Goal: Information Seeking & Learning: Learn about a topic

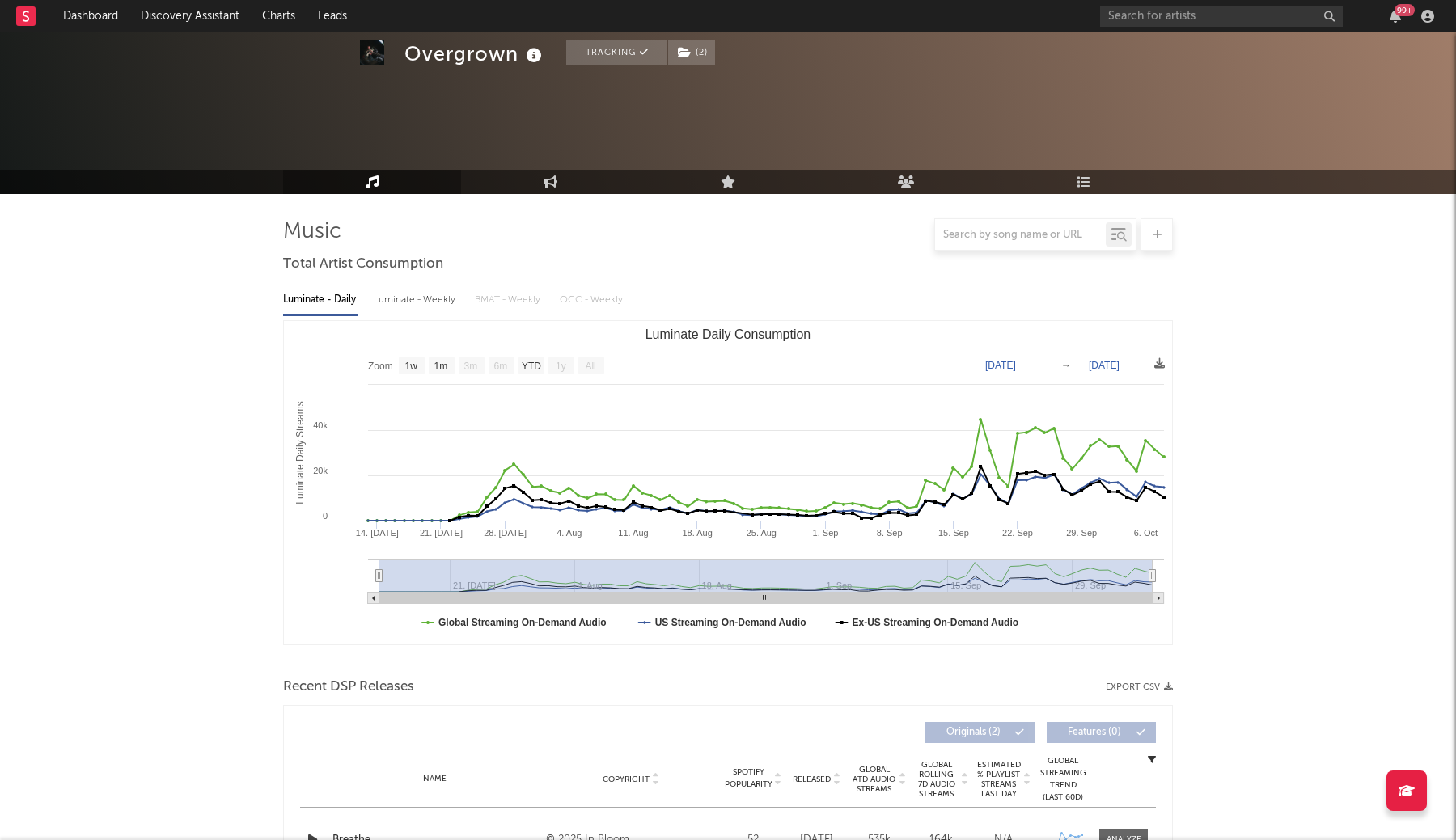
select select "1w"
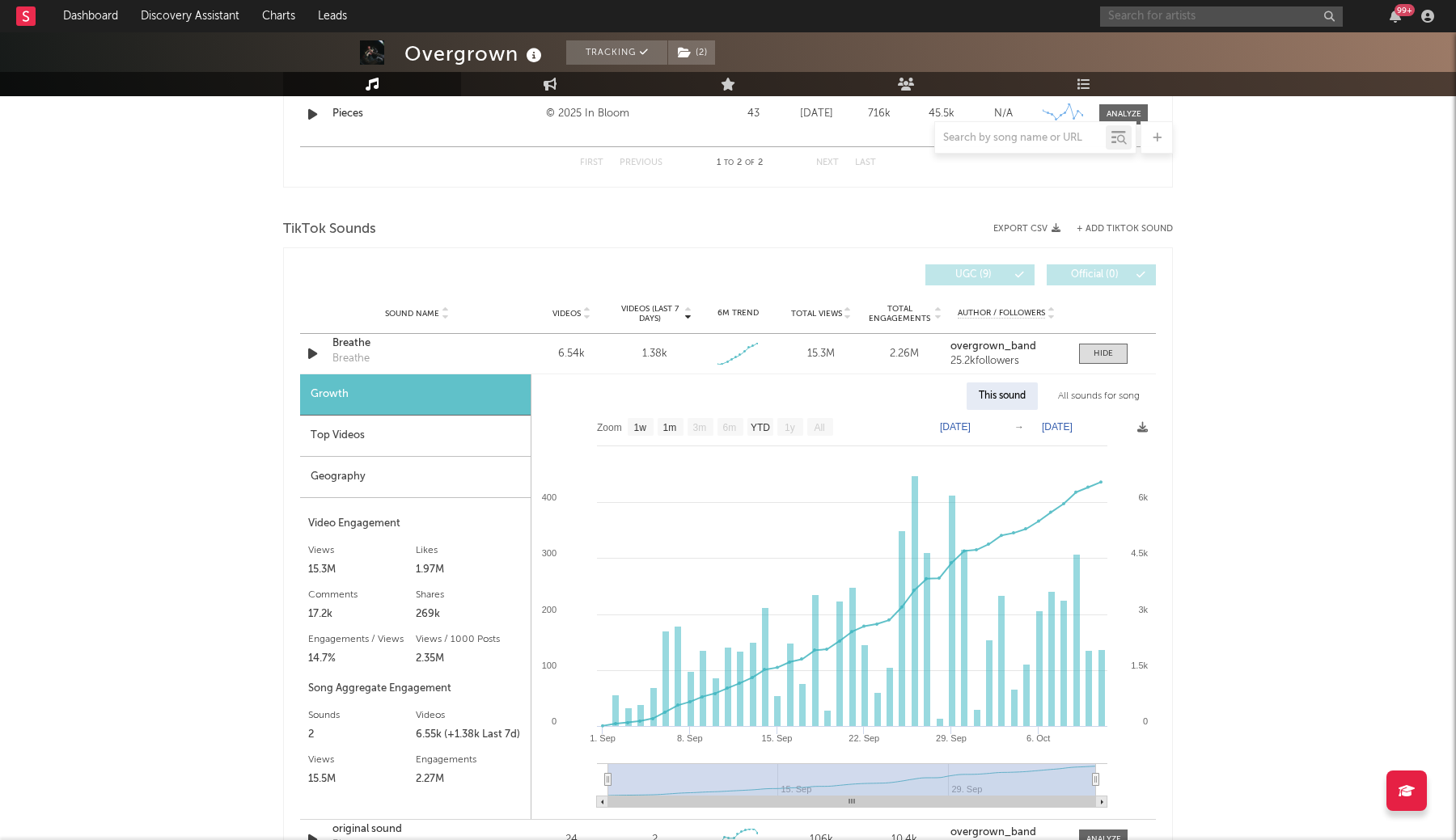
click at [1250, 8] on input "text" at bounding box center [1221, 17] width 242 height 20
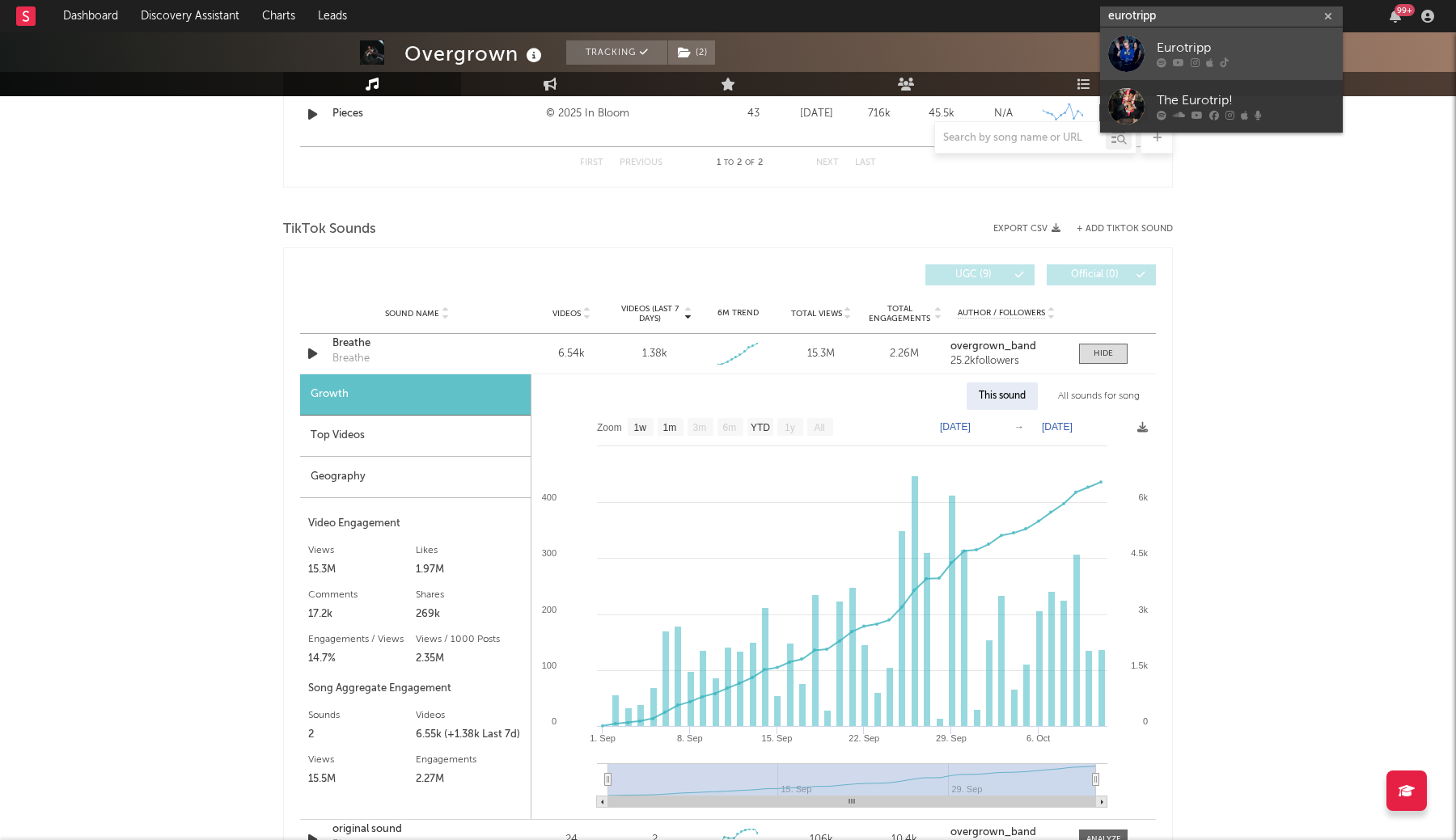
type input "eurotripp"
click at [1132, 45] on div at bounding box center [1126, 53] width 36 height 36
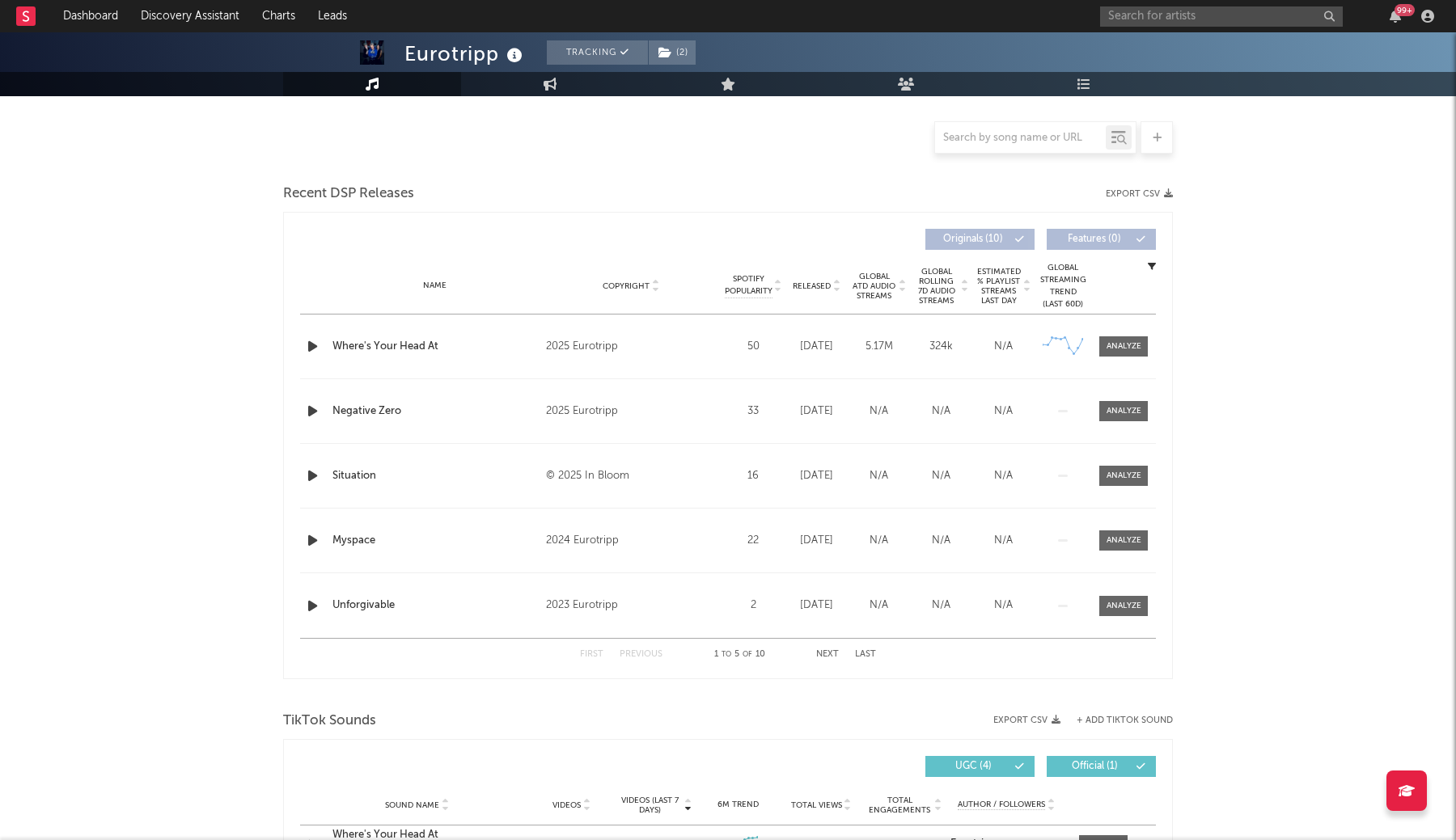
select select "1w"
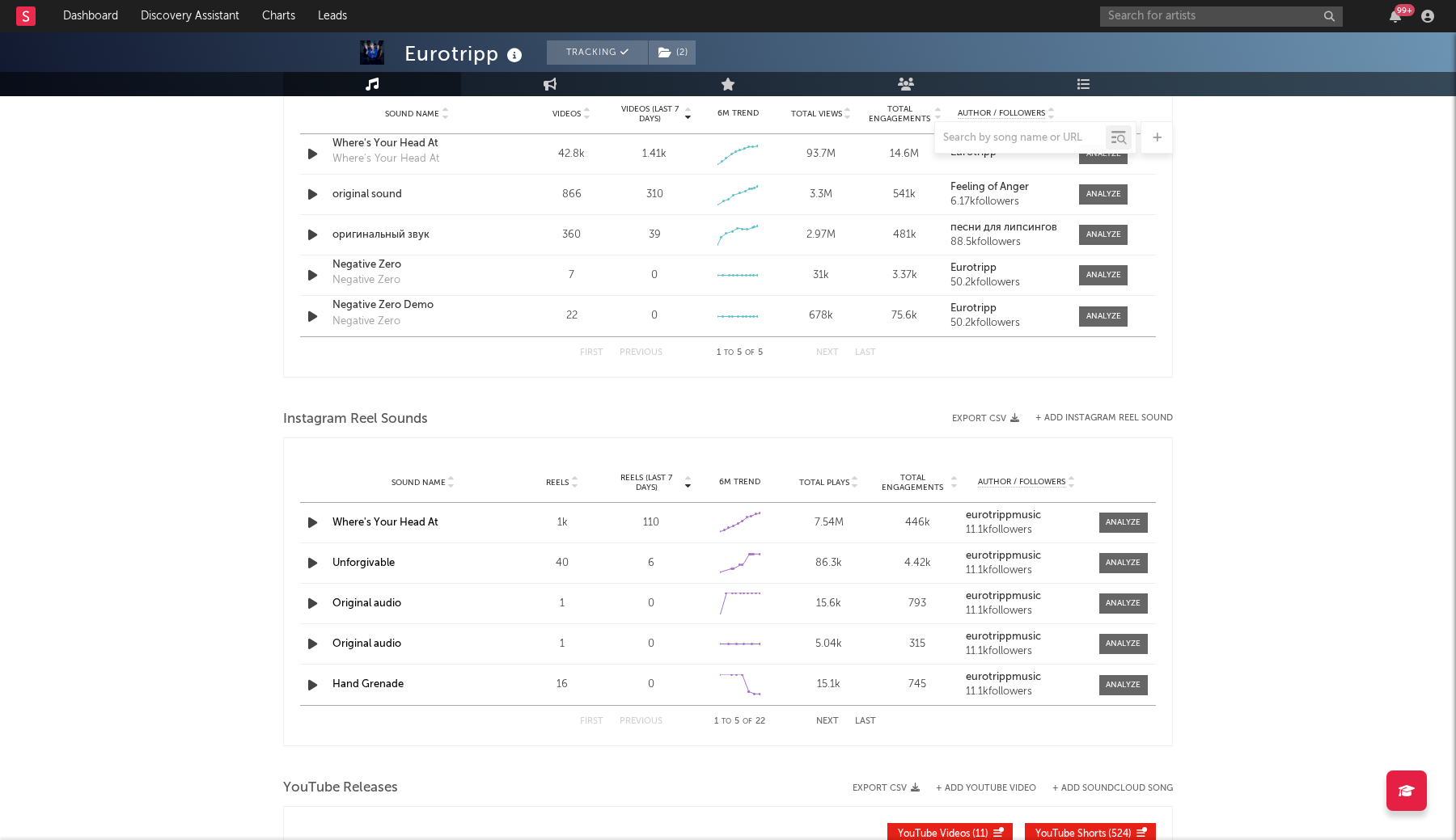
scroll to position [1225, 0]
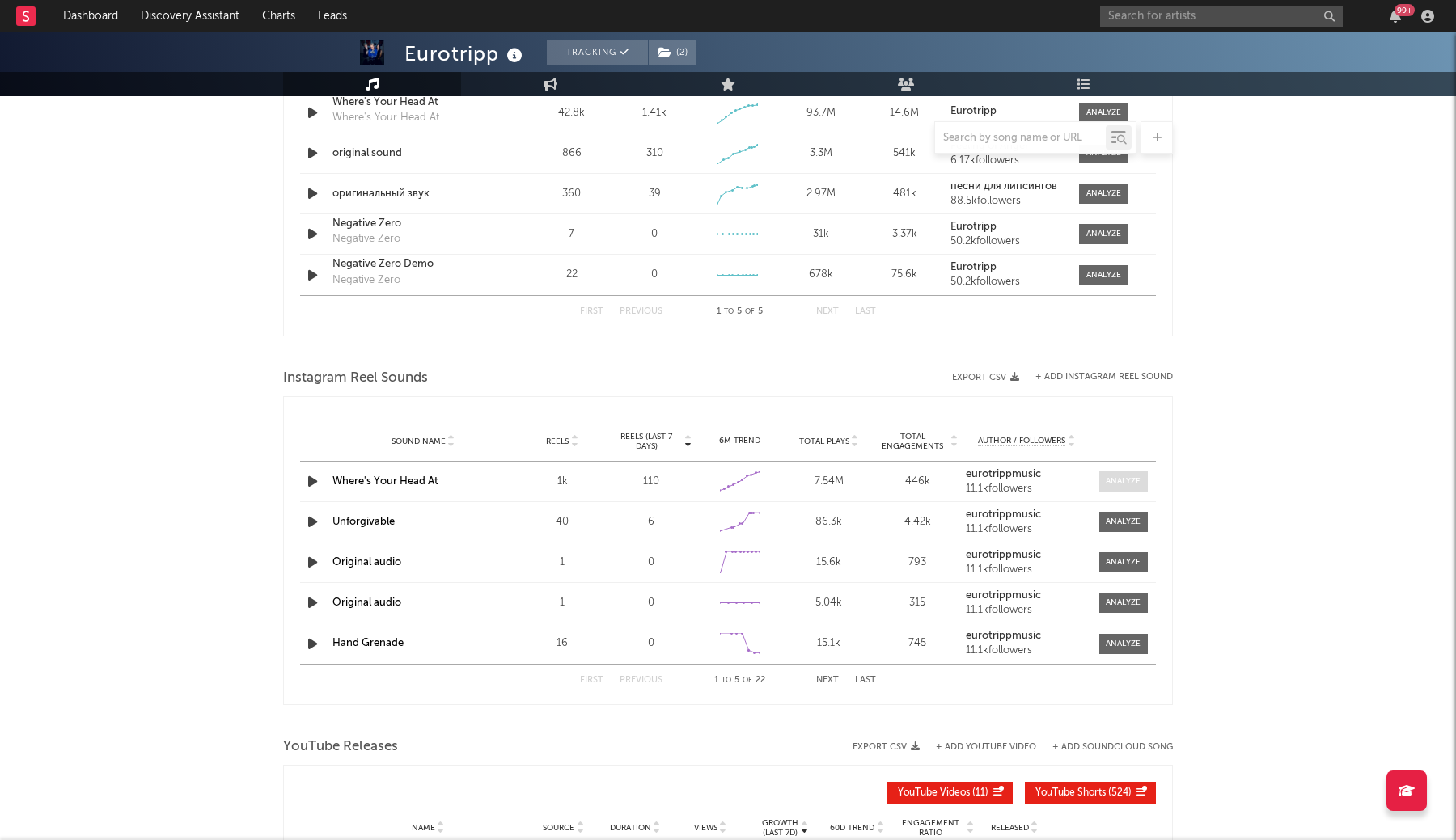
click at [1128, 488] on span at bounding box center [1123, 481] width 48 height 20
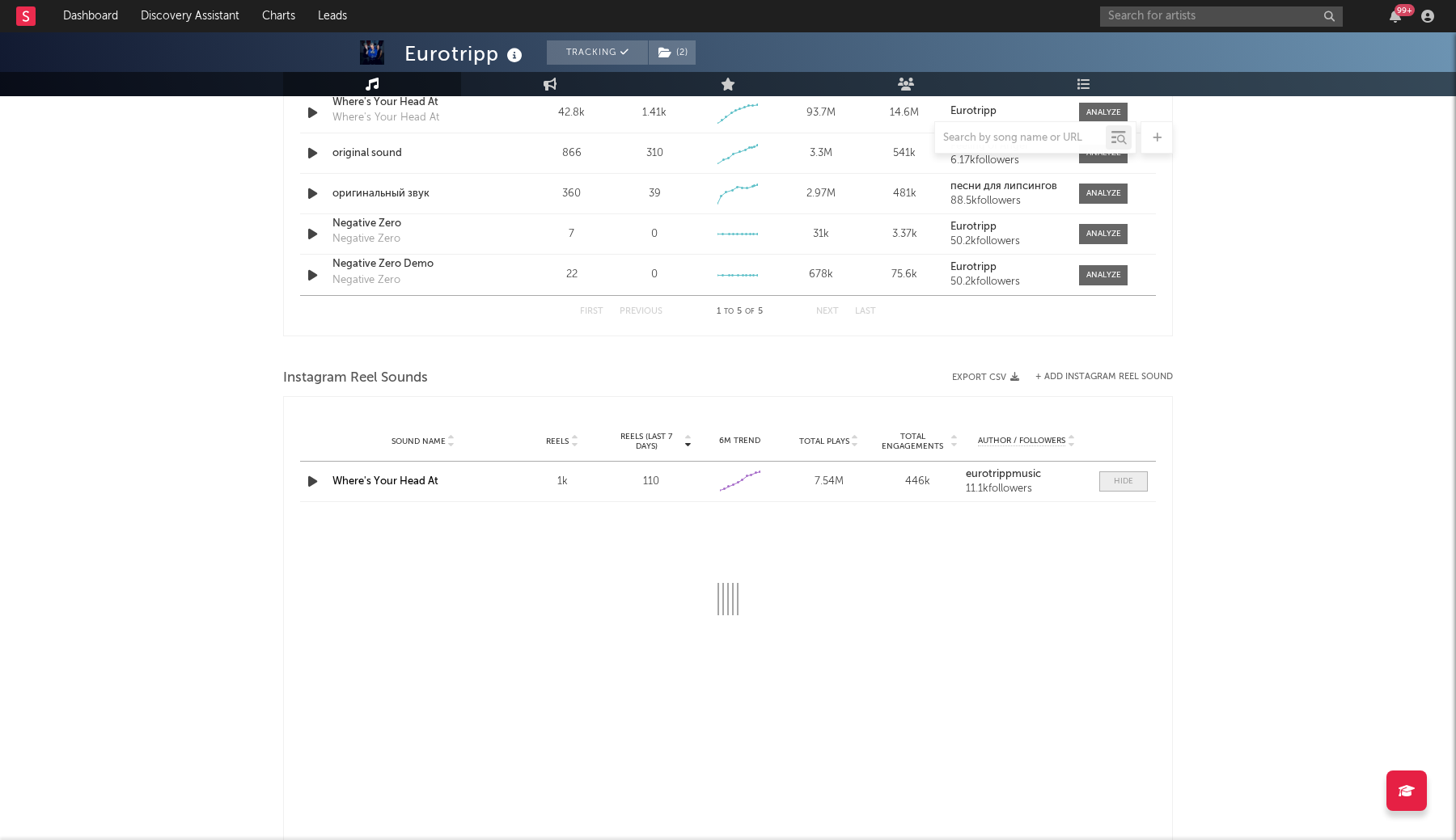
select select "1w"
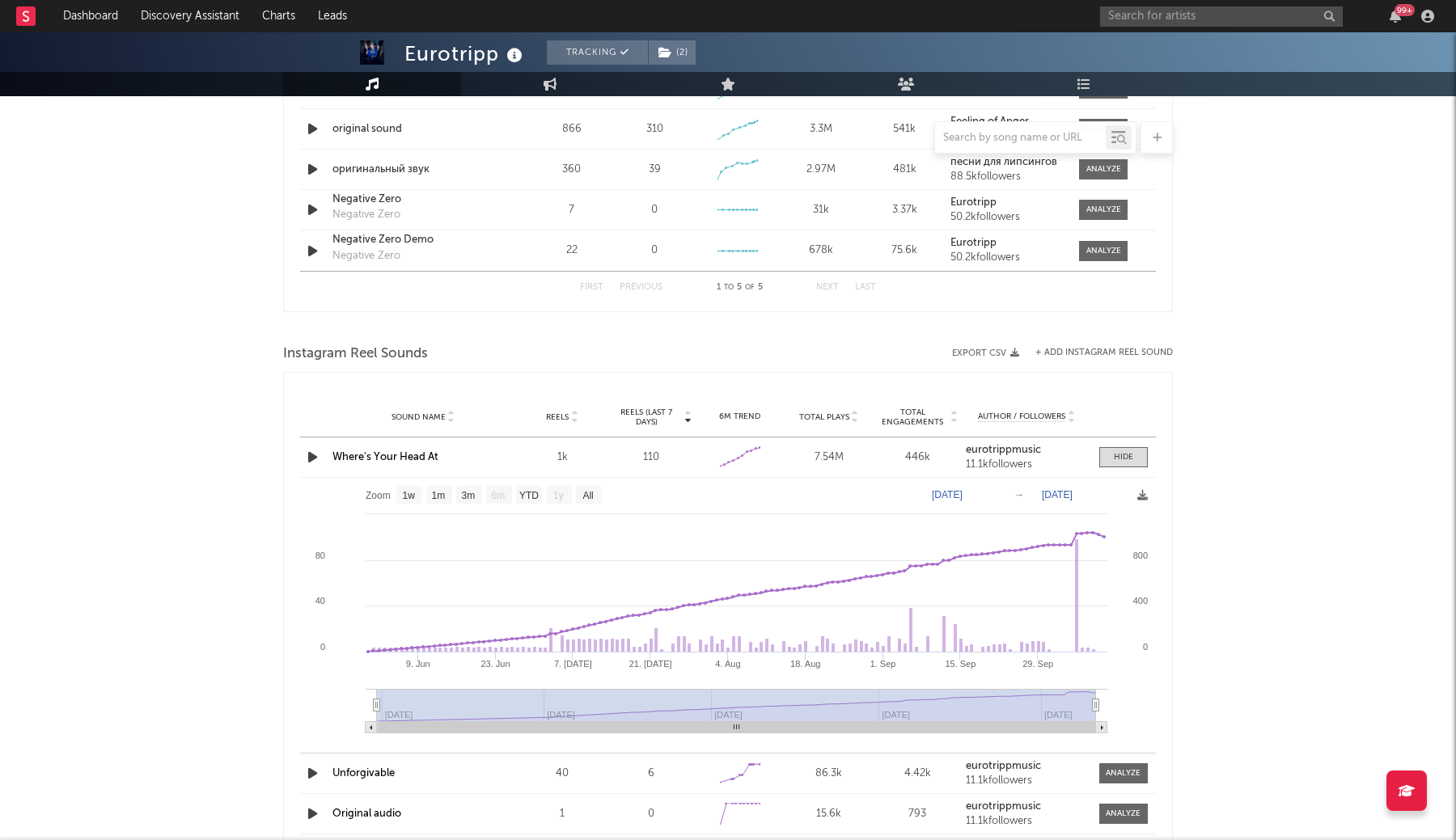
scroll to position [1255, 0]
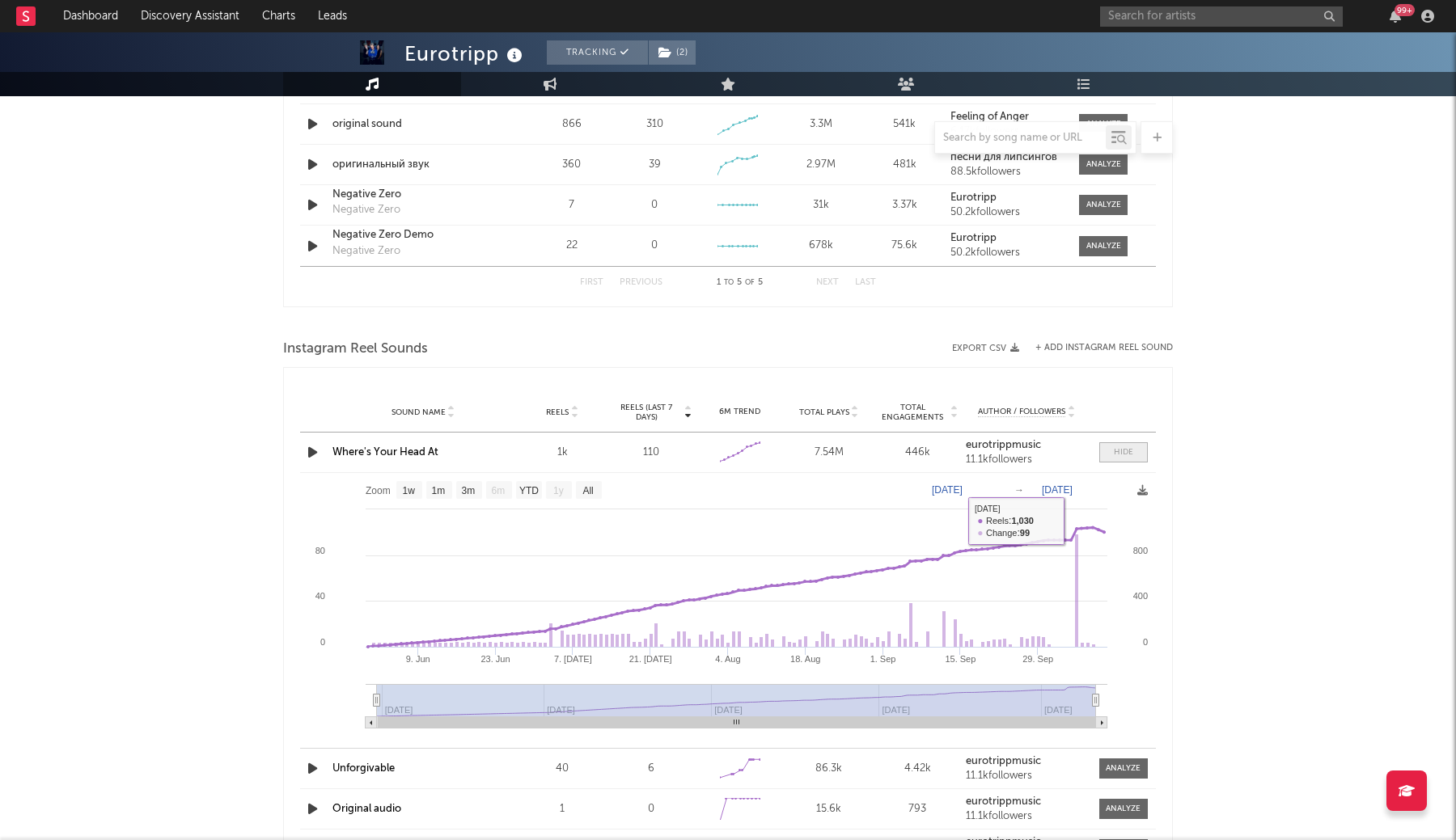
click at [1111, 449] on span at bounding box center [1123, 453] width 48 height 20
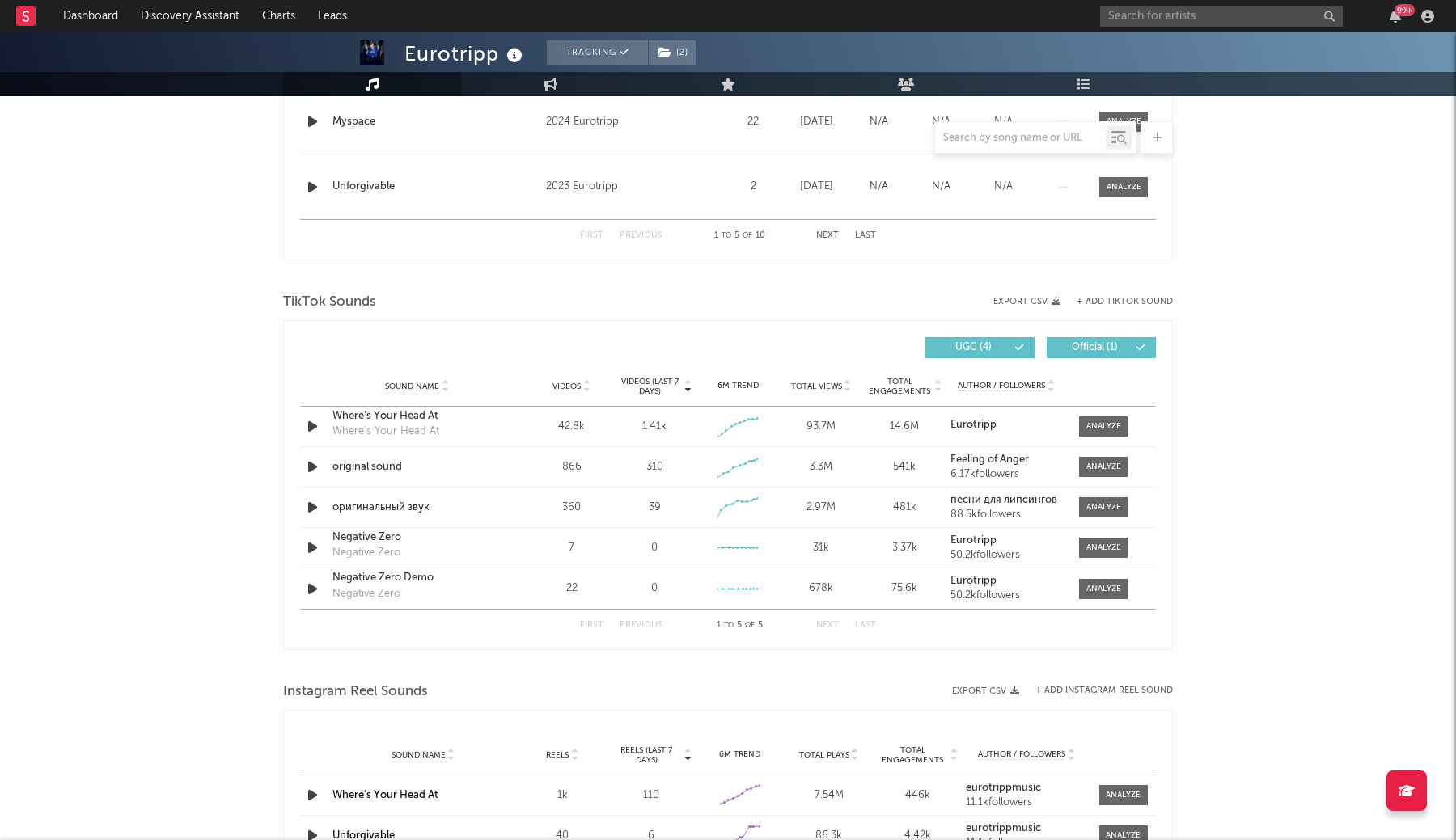
scroll to position [911, 0]
click at [1102, 433] on span at bounding box center [1103, 427] width 48 height 20
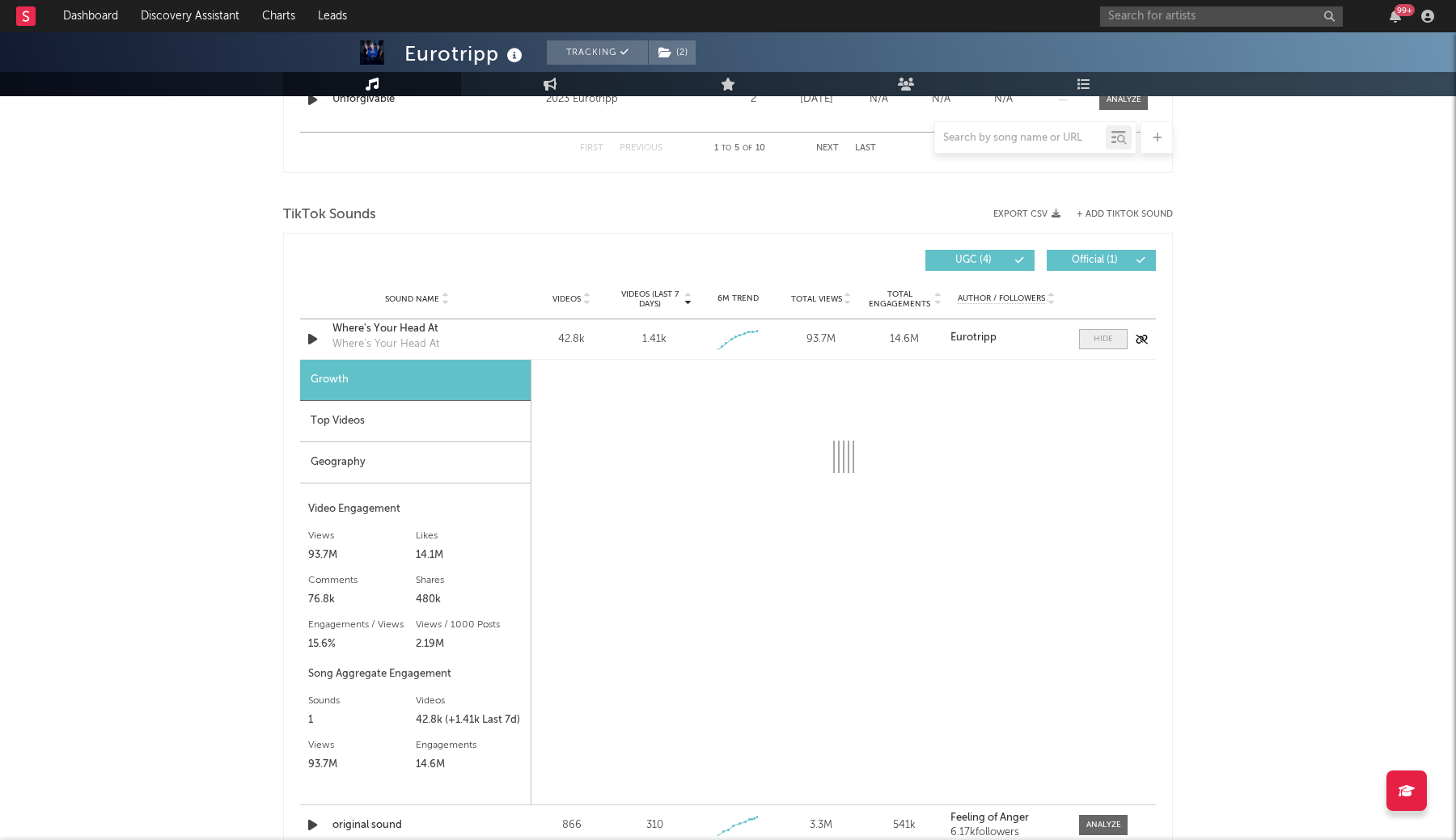
scroll to position [1000, 0]
select select "1w"
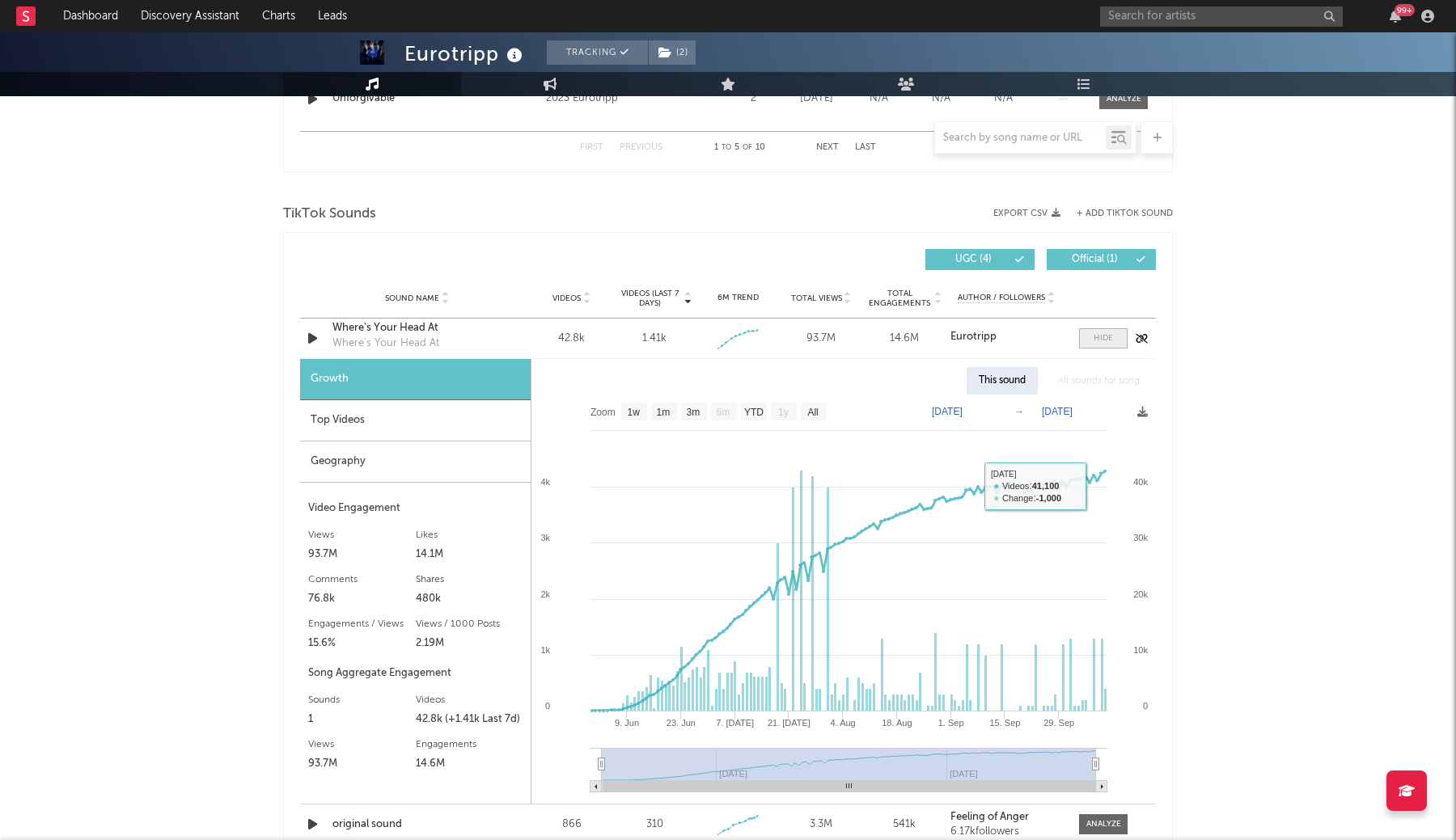
click at [1095, 339] on div at bounding box center [1103, 338] width 19 height 12
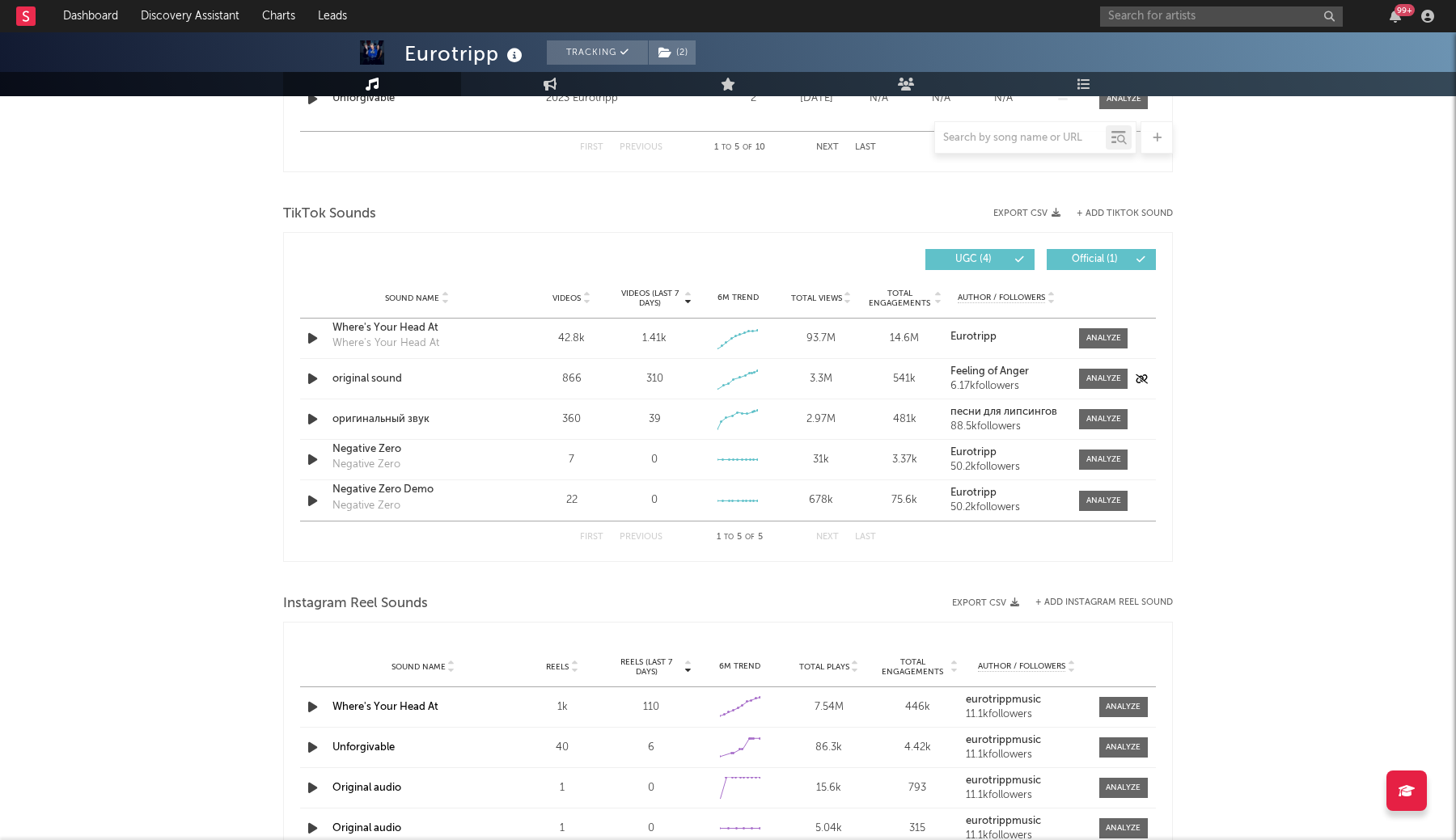
click at [367, 376] on div "original sound" at bounding box center [417, 379] width 169 height 16
click at [1089, 421] on div at bounding box center [1104, 419] width 35 height 12
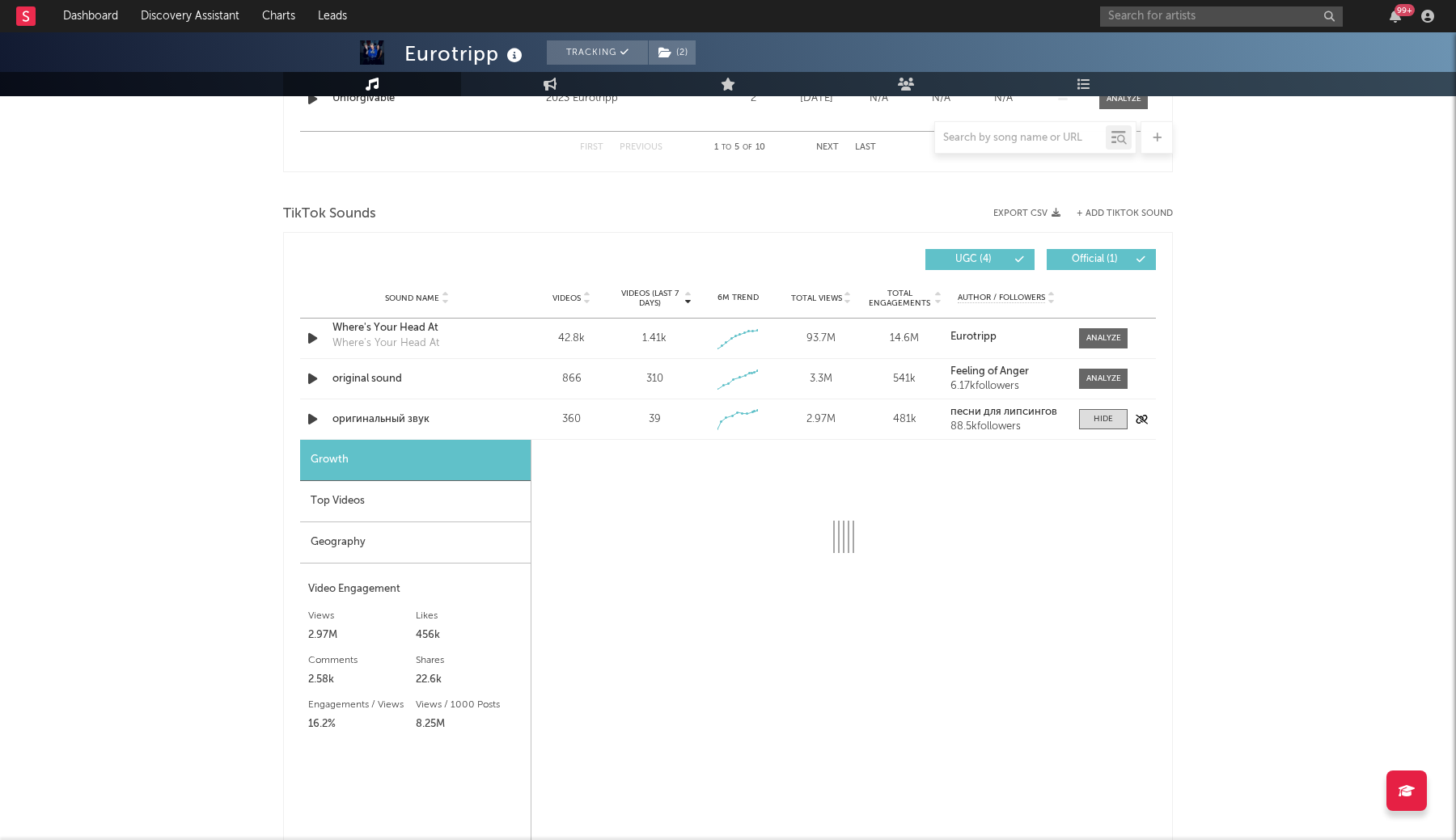
select select "1w"
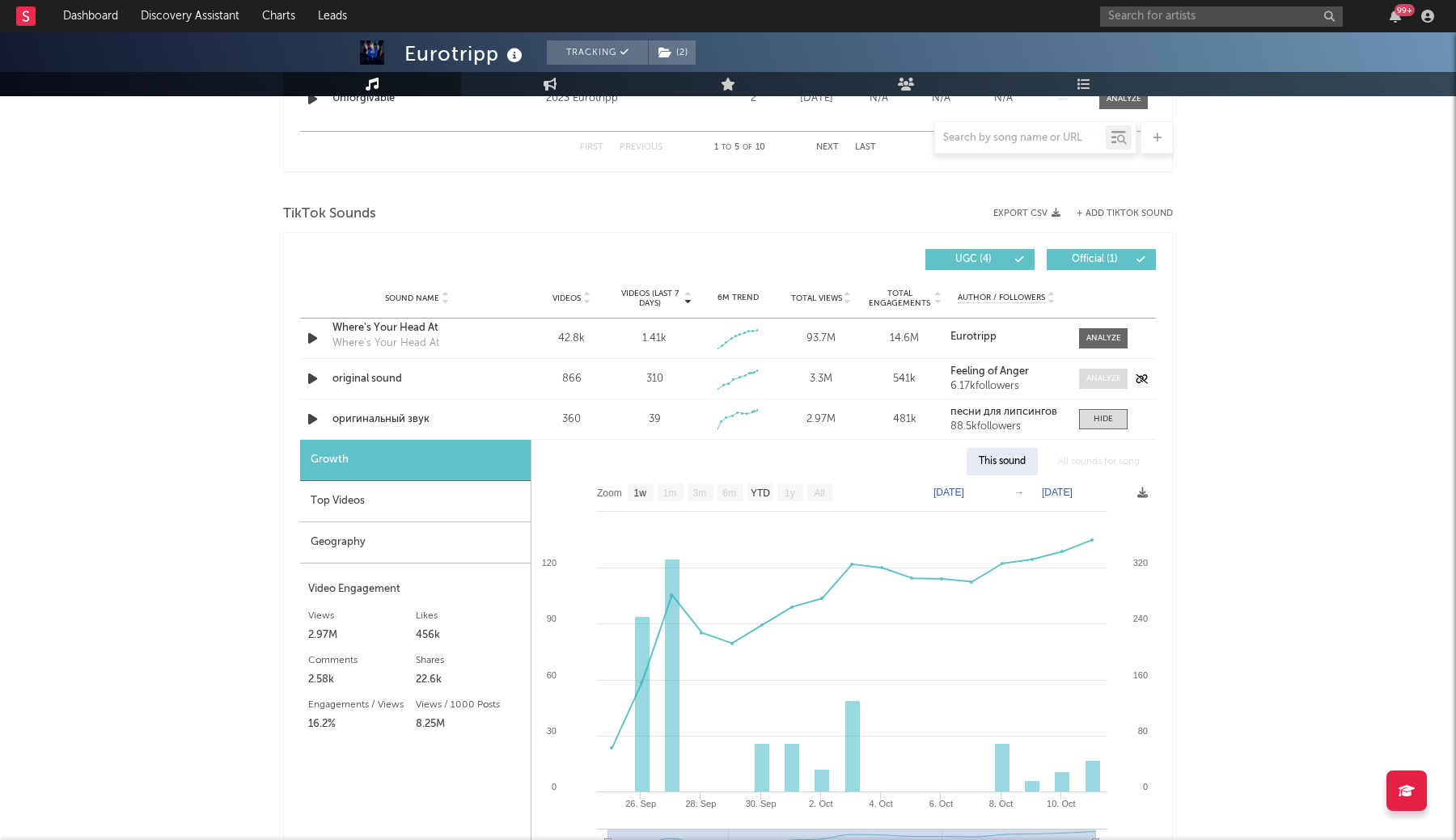
click at [1099, 379] on div at bounding box center [1104, 378] width 35 height 12
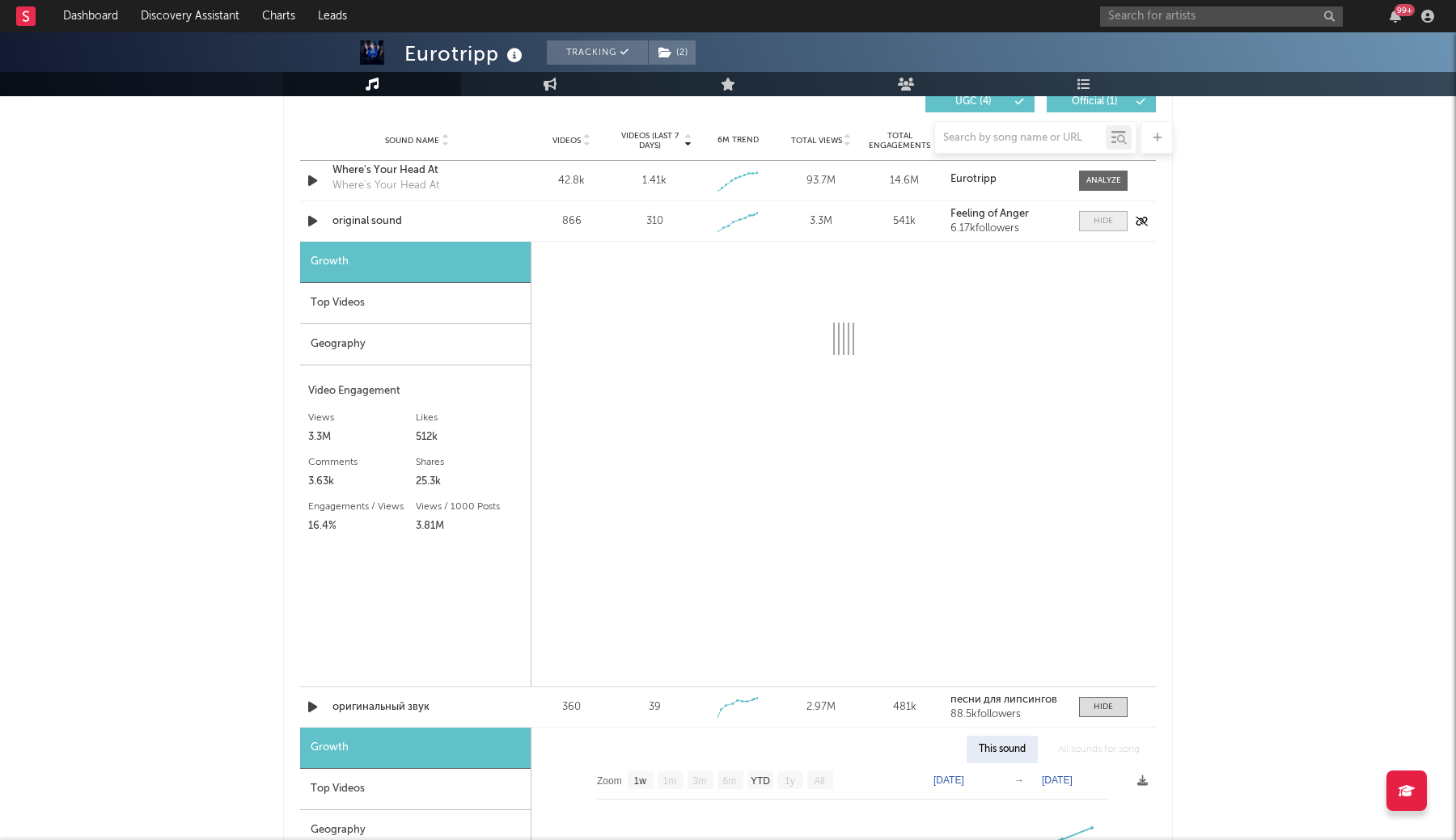
scroll to position [1160, 0]
select select "1w"
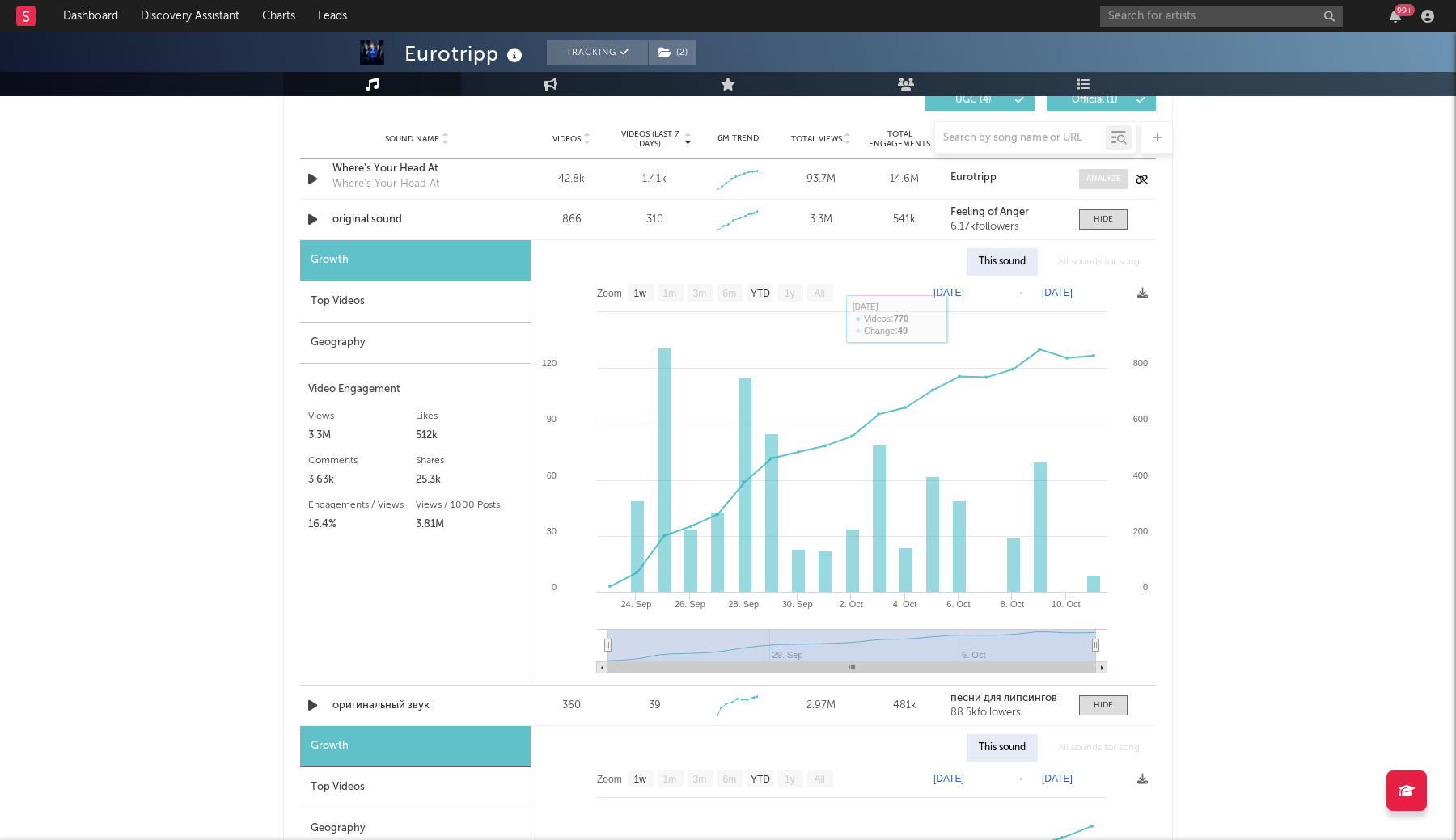
click at [1091, 179] on div at bounding box center [1104, 178] width 35 height 12
select select "1w"
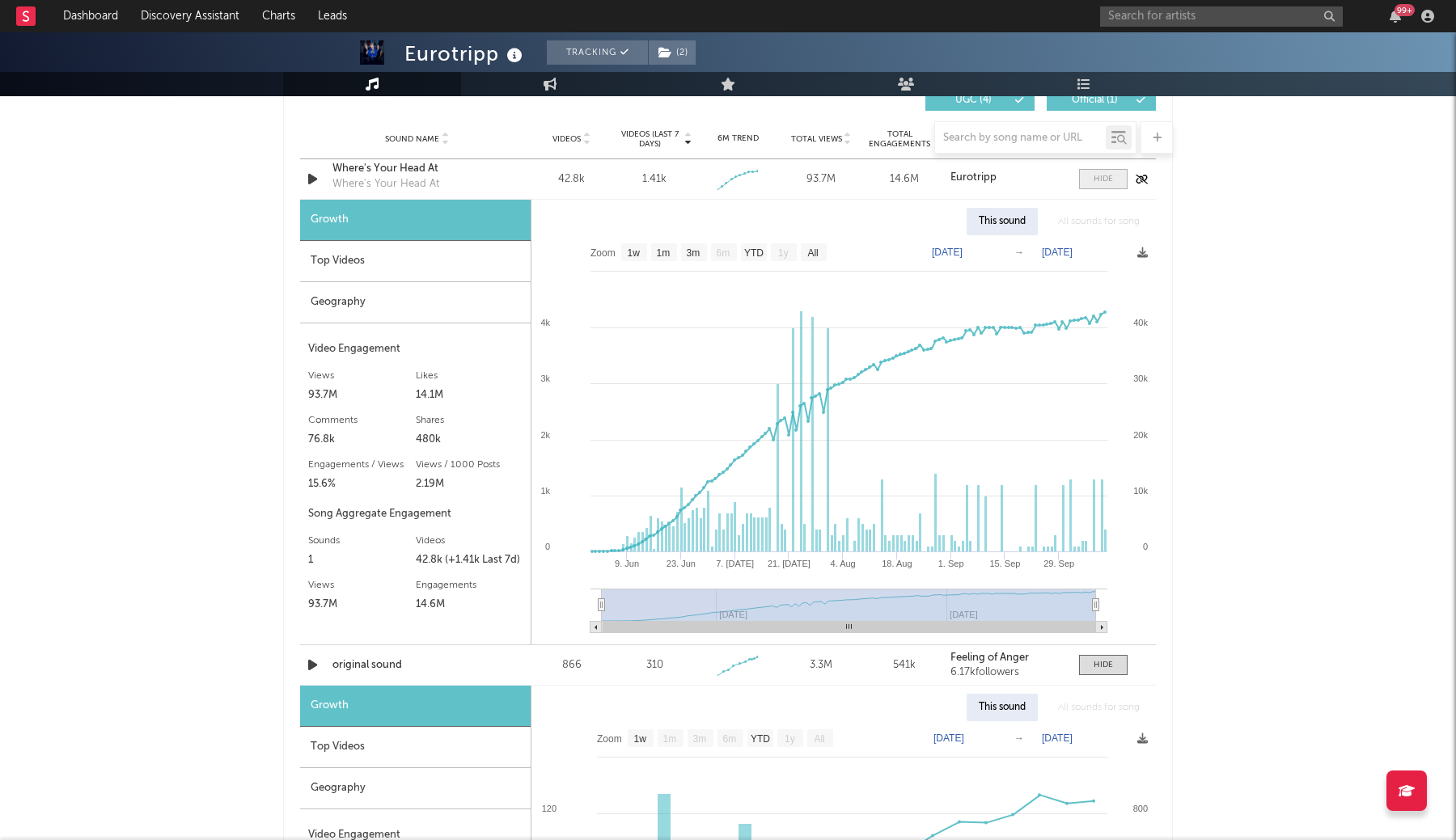
click at [1090, 177] on span at bounding box center [1103, 179] width 48 height 20
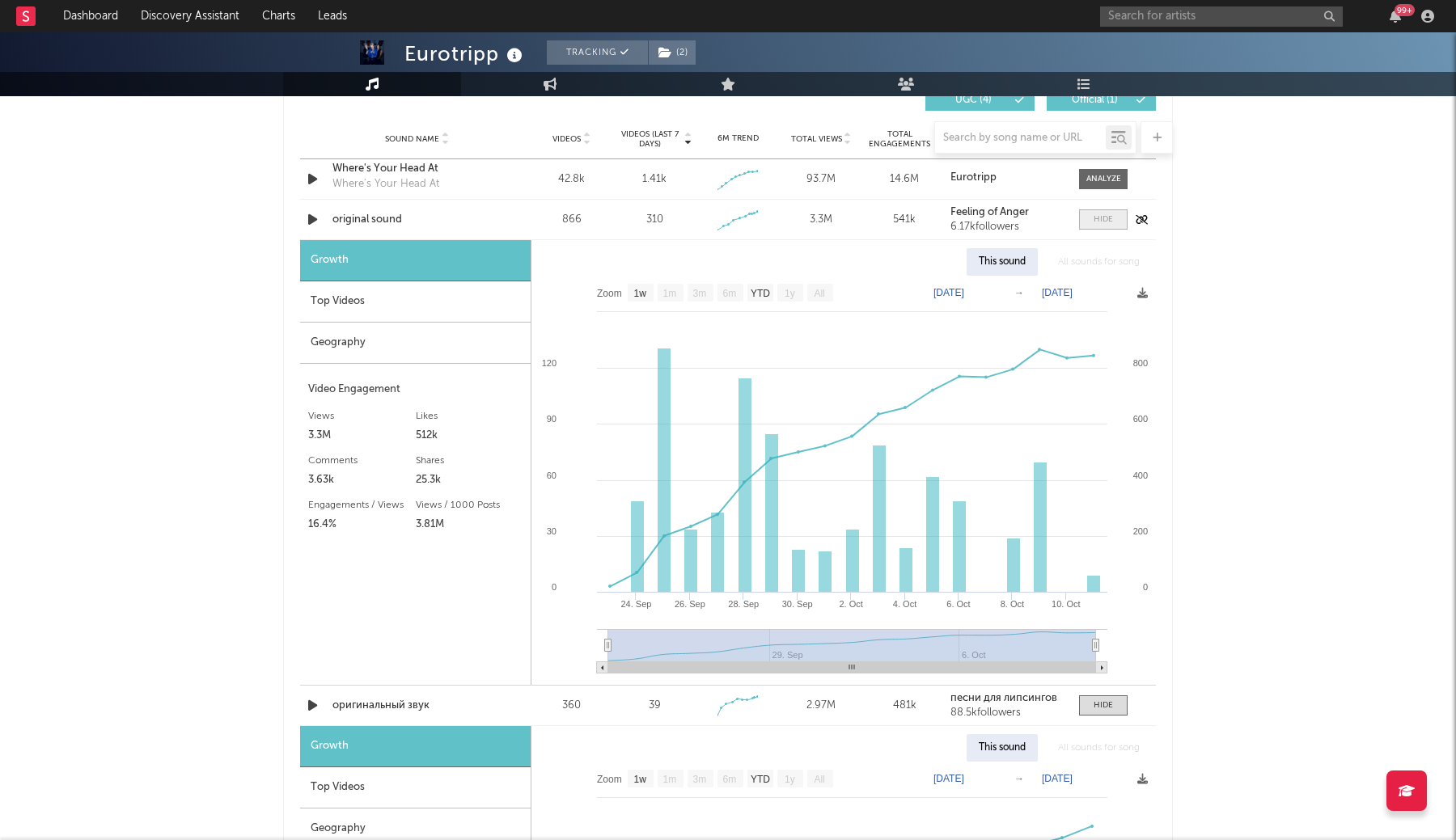
click at [1092, 214] on span at bounding box center [1103, 220] width 48 height 20
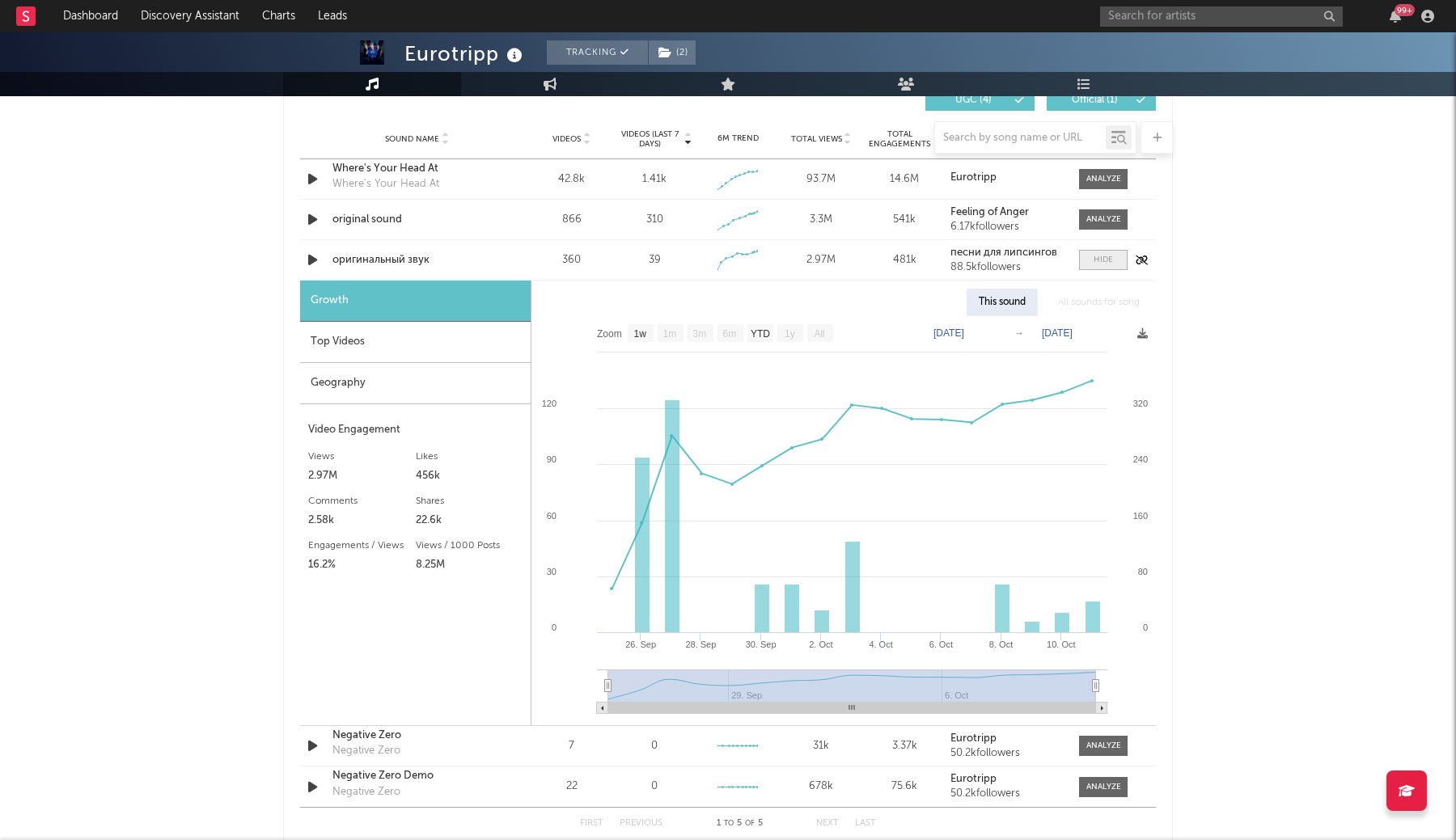
click at [1093, 256] on span at bounding box center [1103, 260] width 48 height 20
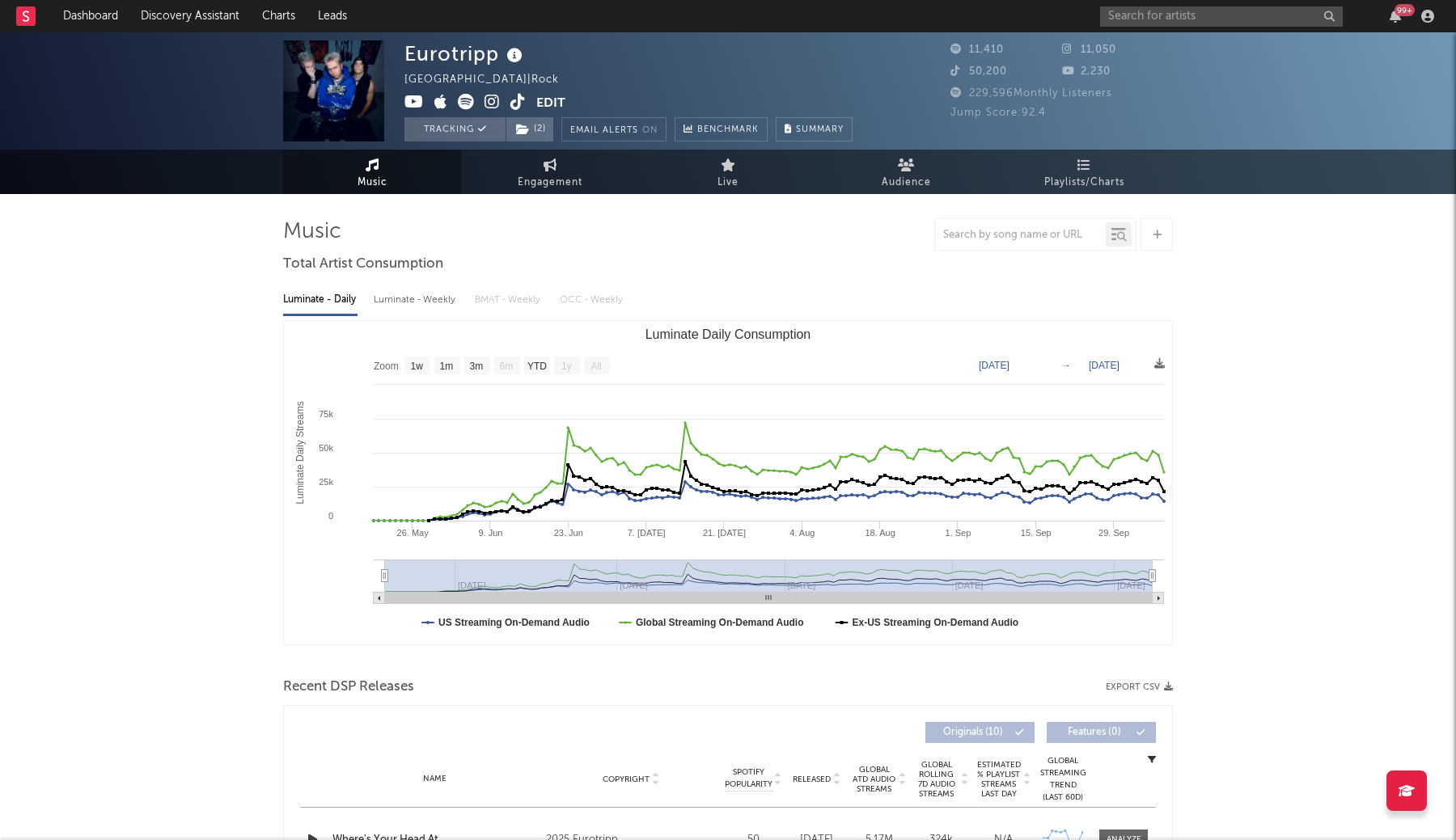
scroll to position [0, 0]
click at [100, 24] on link "Dashboard" at bounding box center [91, 16] width 78 height 32
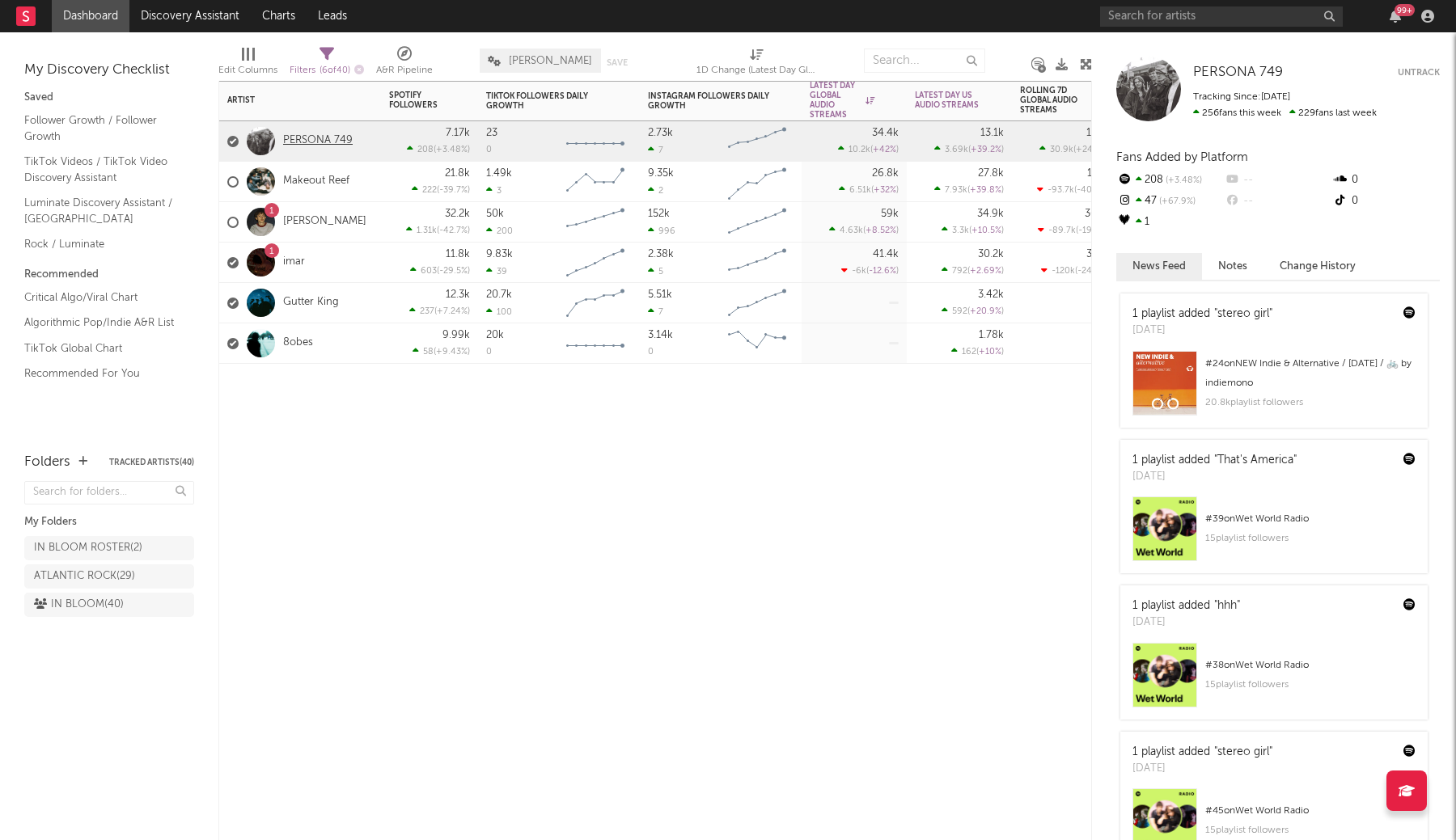
click at [323, 143] on link "PERSONA 749" at bounding box center [317, 140] width 69 height 14
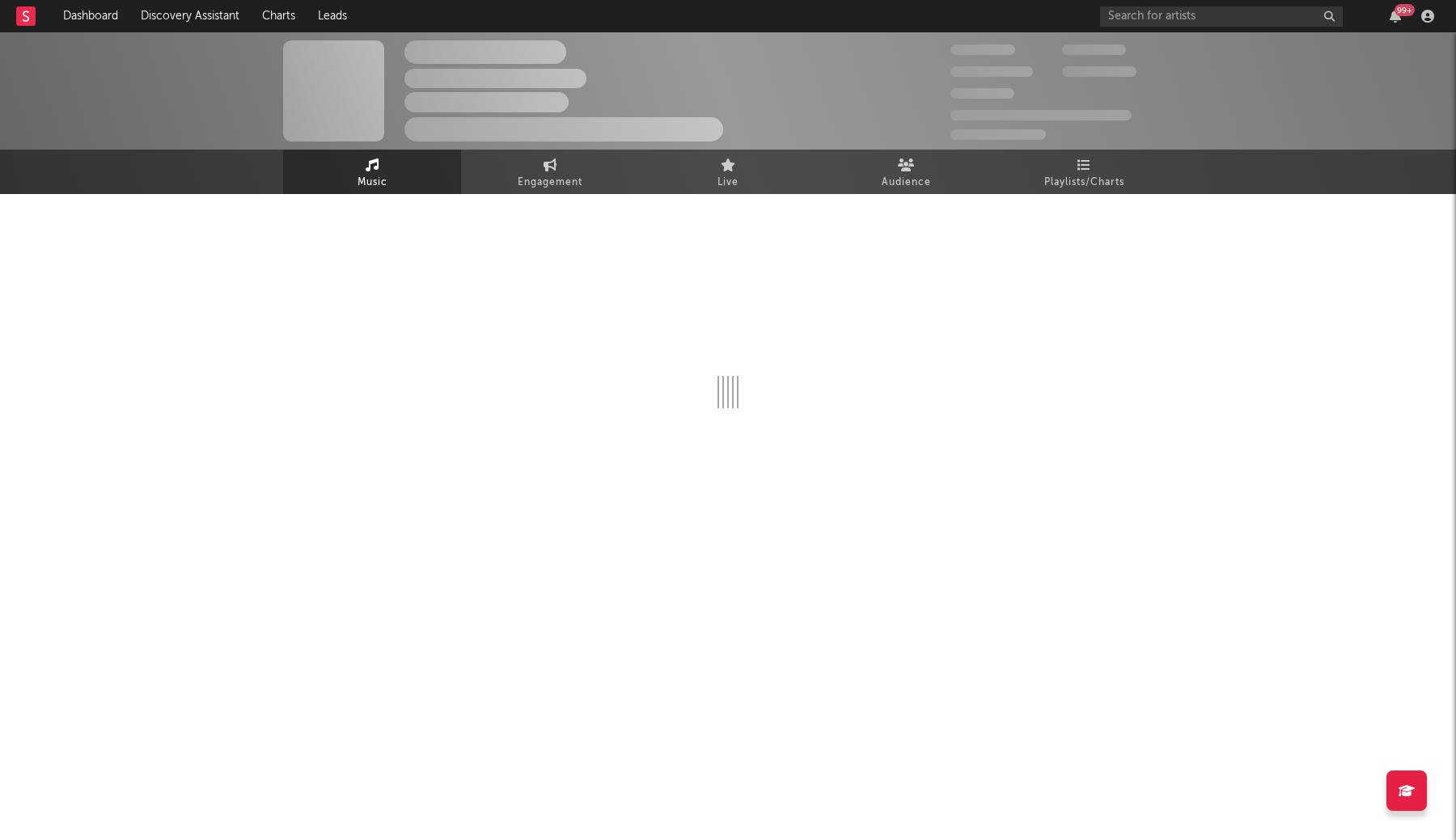
select select "6m"
